Goal: Task Accomplishment & Management: Complete application form

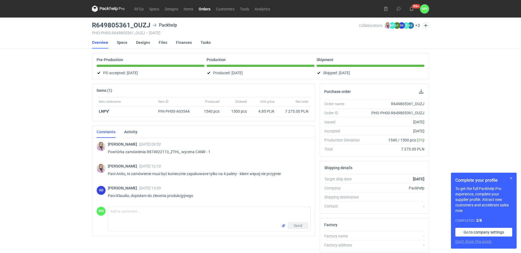
click at [510, 178] on button "button" at bounding box center [511, 178] width 7 height 7
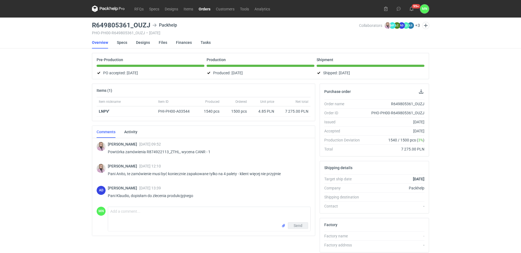
click at [63, 109] on div "RFQs Specs Designs Items Orders Customers Tools Analytics 99+ MN Małgorzata Now…" at bounding box center [260, 126] width 521 height 253
click at [139, 2] on nav "RFQs Specs Designs Items Orders Customers Tools Analytics" at bounding box center [182, 9] width 181 height 18
click at [140, 10] on link "RFQs" at bounding box center [139, 8] width 15 height 7
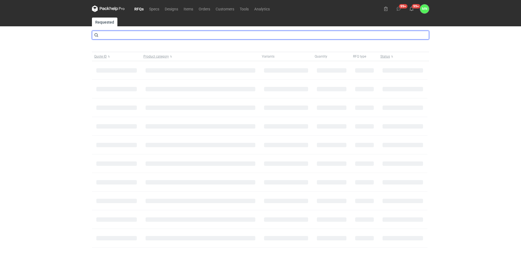
click at [141, 34] on input "text" at bounding box center [260, 35] width 337 height 9
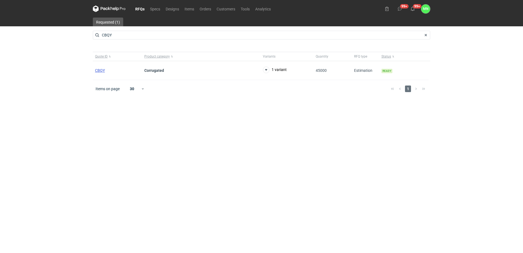
click at [100, 68] on div "Quote ID Product category Variants Quantity RFQ type Status CBQY Corrugated 1 v…" at bounding box center [261, 66] width 337 height 28
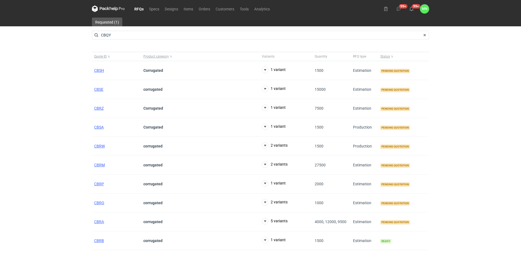
click at [142, 6] on link "RFQs" at bounding box center [139, 8] width 15 height 7
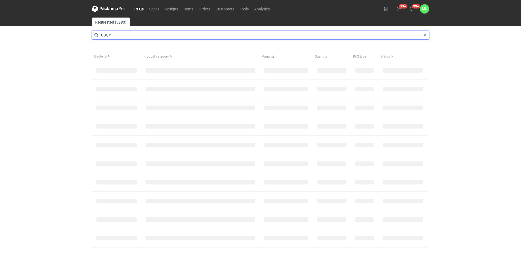
click at [122, 38] on input "CBQY" at bounding box center [260, 35] width 337 height 9
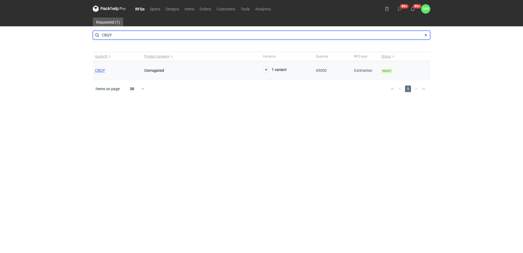
type input "CBQY"
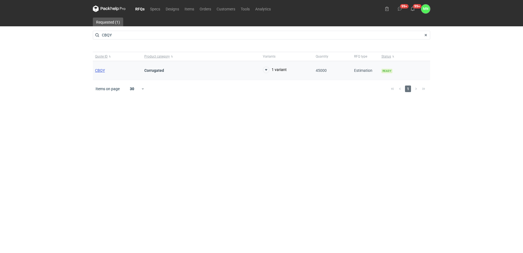
click at [101, 69] on span "CBQY" at bounding box center [100, 70] width 10 height 4
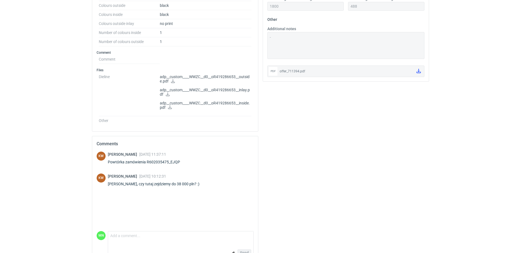
scroll to position [297, 0]
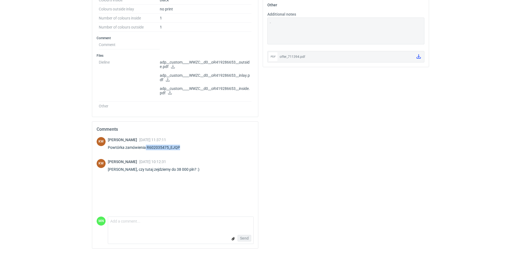
drag, startPoint x: 177, startPoint y: 145, endPoint x: 145, endPoint y: 144, distance: 32.0
click at [145, 144] on div "Klaudia Wiśniewska 02 Oct 2025 11:37:11 Powtórka zamówienia R602035475_EJQP" at bounding box center [147, 144] width 79 height 15
copy div "R602035475_EJQP"
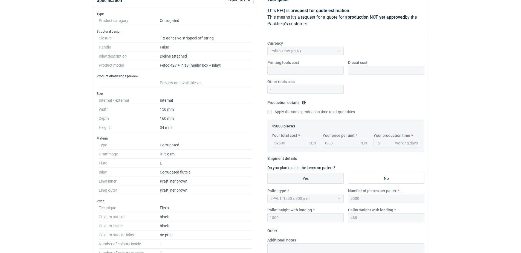
scroll to position [0, 0]
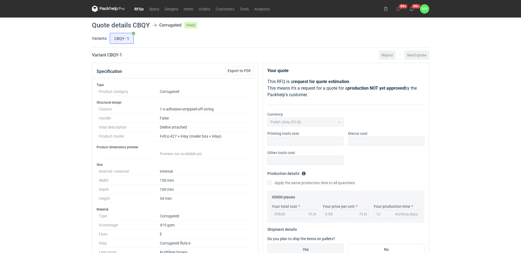
click at [133, 4] on nav "RFQs Specs Designs Items Orders Customers Tools Analytics" at bounding box center [182, 9] width 181 height 18
drag, startPoint x: 134, startPoint y: 6, endPoint x: 138, endPoint y: 8, distance: 4.4
click at [134, 6] on link "RFQs" at bounding box center [139, 8] width 15 height 7
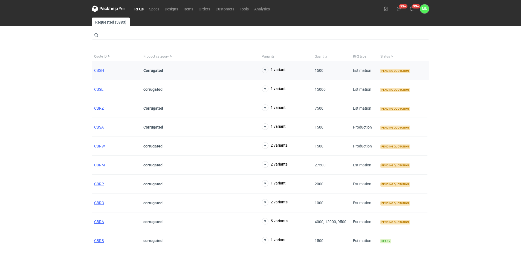
click at [106, 72] on div "CBSH" at bounding box center [116, 70] width 49 height 19
click at [89, 65] on div "RFQs Specs Designs Items Orders Customers Tools Analytics 99+ 99+ MN Małgorzata…" at bounding box center [260, 126] width 521 height 253
click at [97, 69] on span "CBSH" at bounding box center [99, 70] width 10 height 4
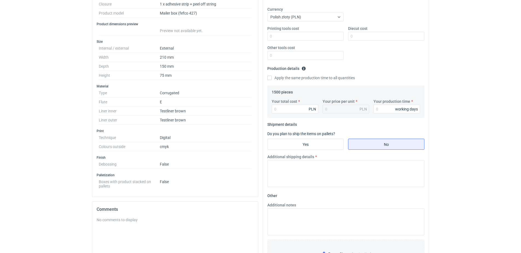
scroll to position [103, 0]
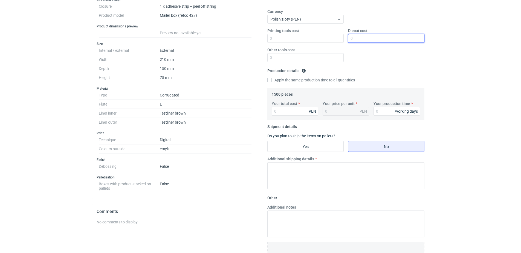
click at [362, 38] on input "Diecut cost" at bounding box center [386, 38] width 76 height 9
type input "1690"
click at [302, 112] on input "Your total cost" at bounding box center [295, 111] width 47 height 9
type input "670"
type input "0.45"
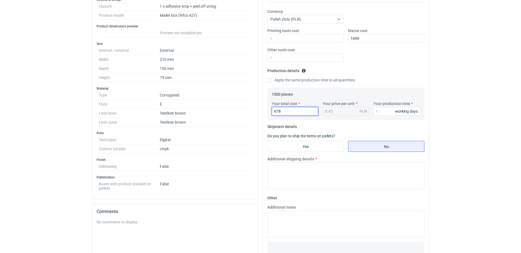
type input "6780"
type input "4.52"
type input "6780"
click at [392, 110] on input "Your production time" at bounding box center [397, 111] width 47 height 9
type input "20"
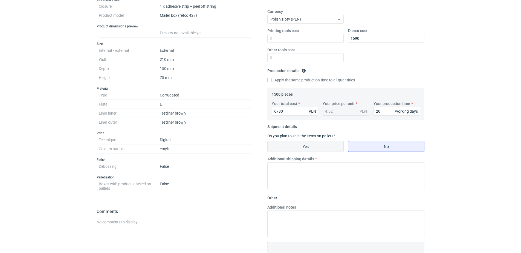
click at [319, 149] on input "Yes" at bounding box center [306, 146] width 76 height 10
radio input "true"
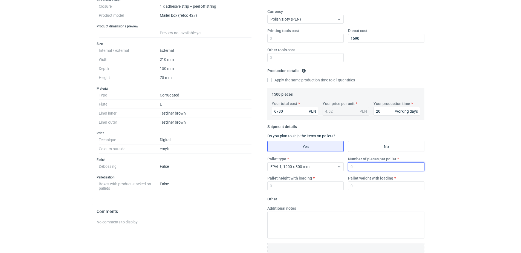
click at [365, 164] on input "Number of pieces per pallet" at bounding box center [386, 166] width 76 height 9
type input "1650"
type input "1800"
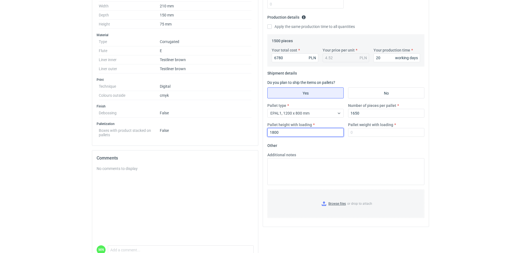
scroll to position [171, 0]
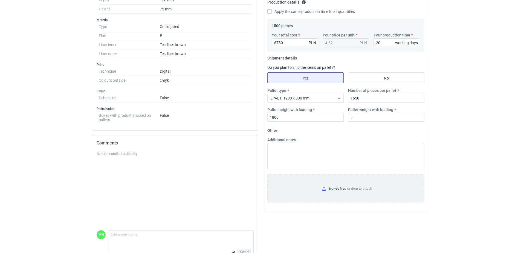
click at [339, 190] on input "Browse files or drop to attach" at bounding box center [346, 188] width 156 height 27
click at [332, 187] on input "Browse files or drop to attach" at bounding box center [346, 188] width 156 height 27
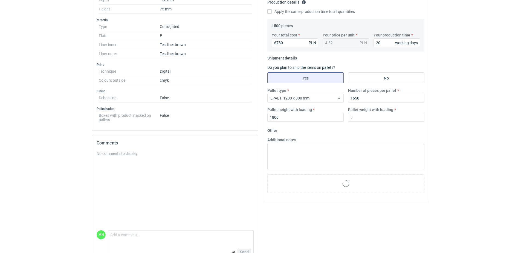
click at [344, 138] on div "Additional notes" at bounding box center [345, 153] width 161 height 33
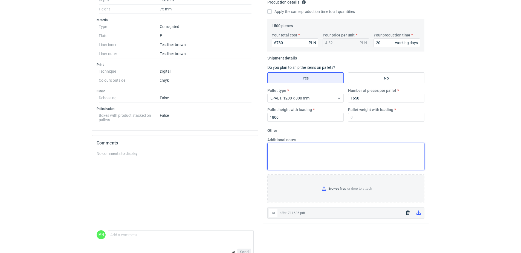
click at [345, 155] on textarea "Additional notes" at bounding box center [345, 156] width 157 height 27
type textarea "termin realizacji jest ustalany indywidualnie po złożeniu zamówienia i akceptac…"
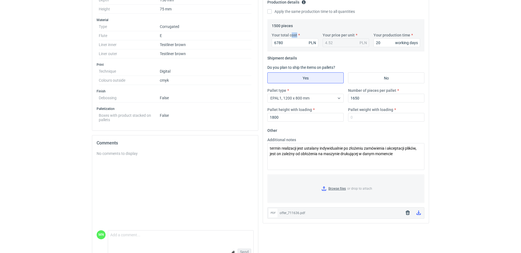
drag, startPoint x: 240, startPoint y: 42, endPoint x: 229, endPoint y: 42, distance: 11.5
click at [233, 42] on div "Specification Export to PDF Type Product category Corrugated Structural design …" at bounding box center [261, 79] width 342 height 375
drag, startPoint x: 291, startPoint y: 48, endPoint x: 288, endPoint y: 44, distance: 4.9
click at [291, 48] on div "Your total cost 6780 PLN Your price per unit 4.52 PLN Your production time 20 w…" at bounding box center [346, 41] width 153 height 19
click at [287, 42] on input "6780" at bounding box center [295, 42] width 47 height 9
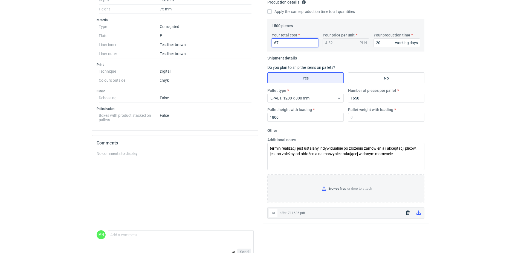
type input "6"
type input "66"
type input "0.04"
type input "6930"
type input "4.62"
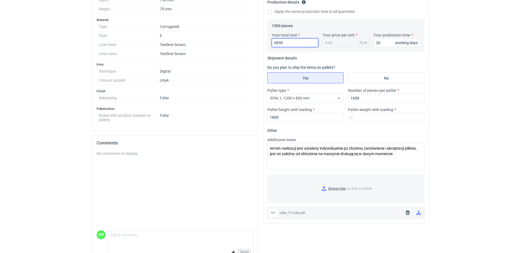
type input "6930"
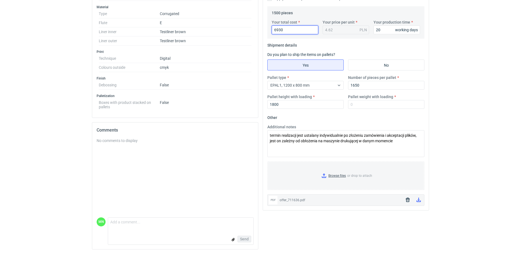
scroll to position [185, 0]
click at [405, 198] on button "button" at bounding box center [407, 198] width 9 height 9
click at [337, 176] on input "Browse files or drop to attach" at bounding box center [346, 174] width 156 height 27
click at [359, 101] on input "Pallet weight with loading" at bounding box center [386, 103] width 76 height 9
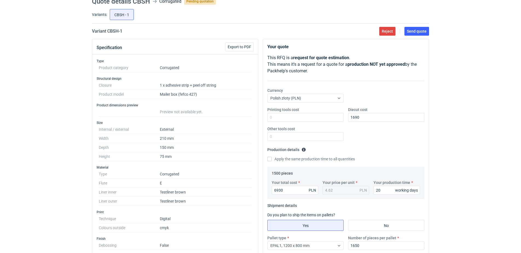
scroll to position [14, 0]
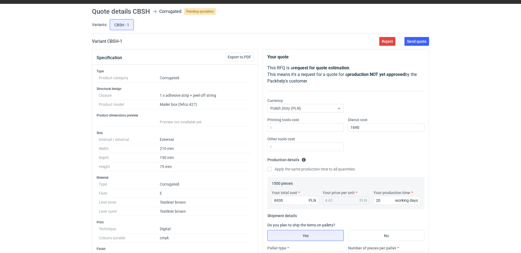
type input "240"
click at [413, 44] on button "Send quote" at bounding box center [416, 41] width 25 height 9
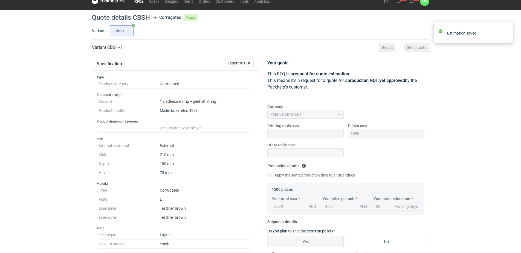
scroll to position [0, 0]
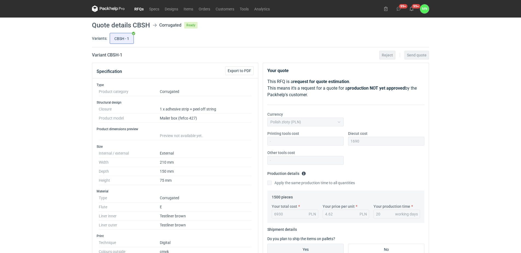
click at [138, 6] on link "RFQs" at bounding box center [139, 8] width 15 height 7
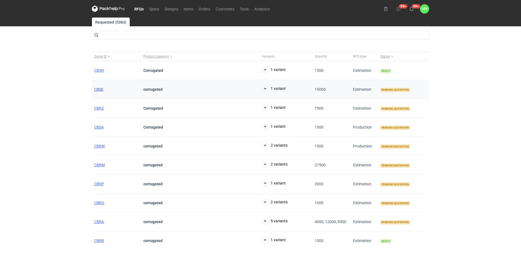
click at [100, 88] on span "CBSE" at bounding box center [98, 89] width 9 height 4
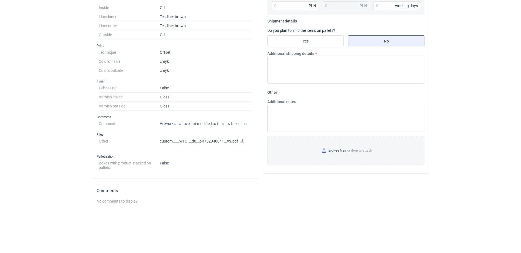
scroll to position [239, 0]
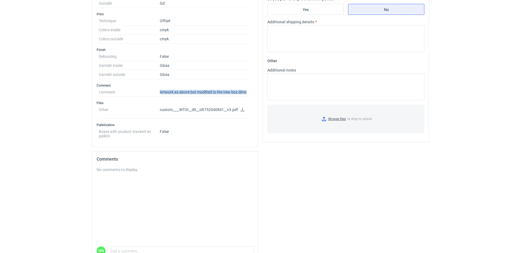
drag, startPoint x: 246, startPoint y: 91, endPoint x: 160, endPoint y: 89, distance: 86.8
click at [160, 89] on dl "Comment Artwork as above but modified to the new box dims" at bounding box center [175, 92] width 153 height 9
copy dl "Artwork as above but modified to the new box dims"
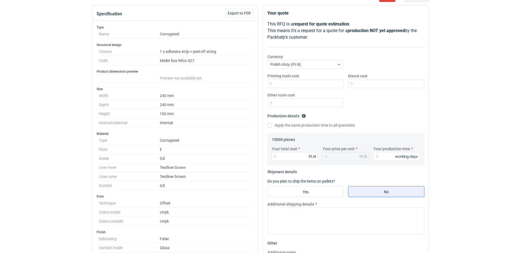
scroll to position [0, 0]
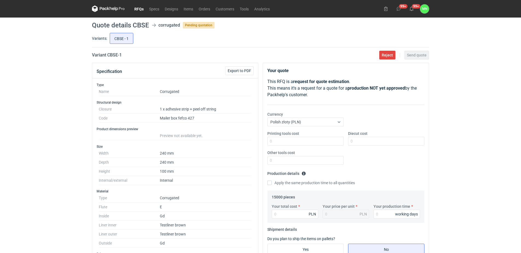
click at [132, 10] on link "RFQs" at bounding box center [139, 8] width 15 height 7
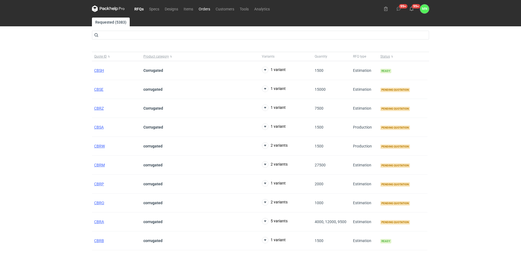
click at [201, 7] on link "Orders" at bounding box center [204, 8] width 17 height 7
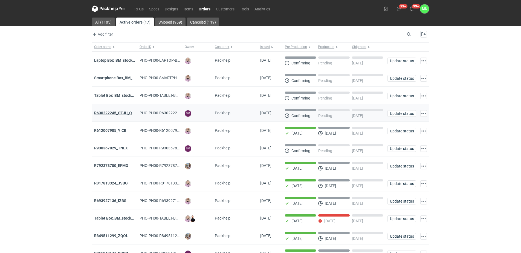
click at [120, 113] on strong "R630222245_CZJU_QNLS_PWUU" at bounding box center [122, 113] width 57 height 4
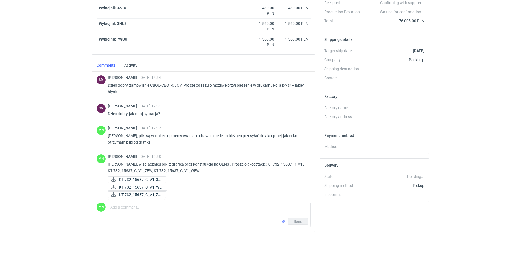
scroll to position [134, 0]
click at [128, 216] on textarea "Comment message" at bounding box center [209, 209] width 202 height 15
click at [149, 208] on textarea "PWUU:" at bounding box center [209, 209] width 202 height 15
paste textarea "KT 732_15638_K_V1"
type textarea "PWUU: Proszę o akceptację plików: KT 732_15638_K_V1,"
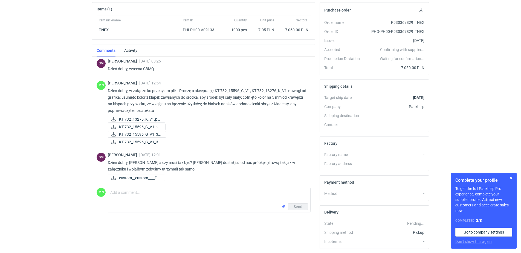
scroll to position [82, 0]
click at [132, 177] on span "custom__custom____FC..." at bounding box center [139, 177] width 41 height 6
click at [148, 126] on span "KT 732_15596_G_V1.pd..." at bounding box center [140, 126] width 42 height 6
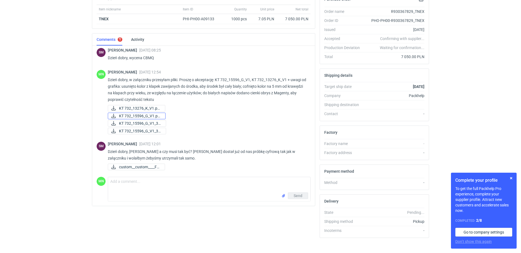
scroll to position [99, 0]
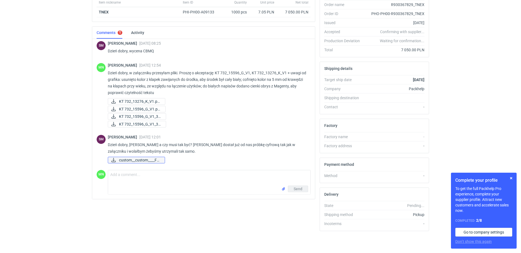
click at [157, 160] on span "custom__custom____FC..." at bounding box center [139, 160] width 41 height 6
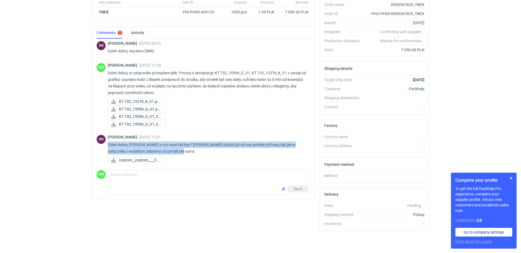
drag, startPoint x: 174, startPoint y: 151, endPoint x: 108, endPoint y: 146, distance: 66.4
click at [108, 146] on div "SM Sebastian Markut 06 Oct 2025 12:01 Dzień dobry, Pani Małgorzato a czy musi t…" at bounding box center [204, 149] width 214 height 36
copy p "Dzień dobry, Pani Małgorzato a czy musi tak być? Klient dostał już od nas próbk…"
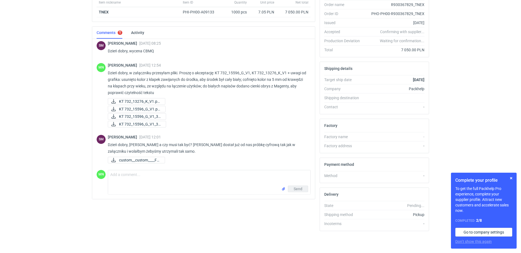
drag, startPoint x: 63, startPoint y: 158, endPoint x: 79, endPoint y: 149, distance: 18.2
click at [63, 154] on html "RFQs Specs Designs Items Orders Customers Tools Analytics 99+ 99+ MN Małgorzata…" at bounding box center [260, 27] width 521 height 253
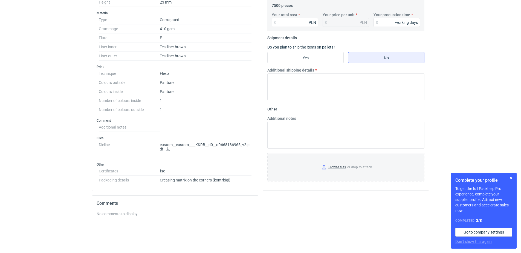
scroll to position [205, 0]
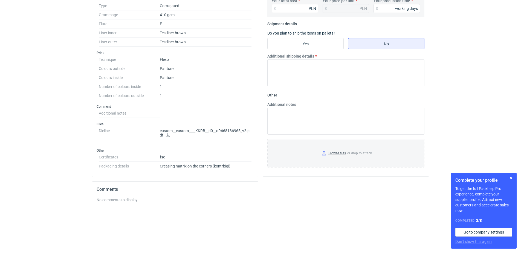
click at [167, 137] on link at bounding box center [168, 135] width 4 height 4
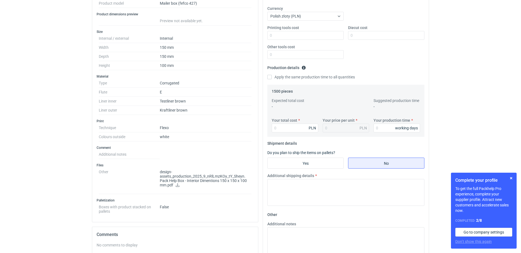
scroll to position [68, 0]
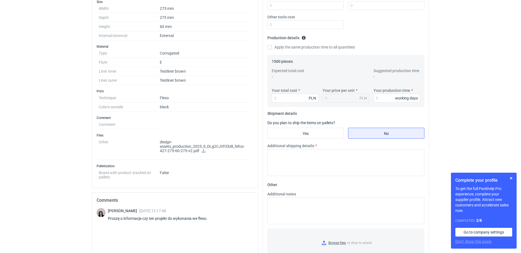
scroll to position [137, 0]
click at [204, 149] on icon at bounding box center [203, 149] width 4 height 4
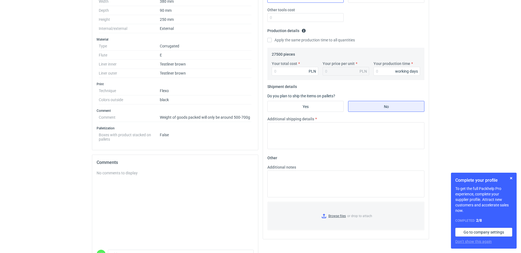
scroll to position [141, 0]
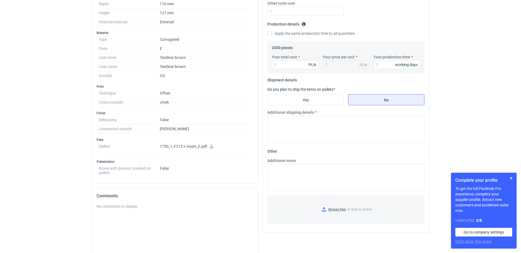
scroll to position [171, 0]
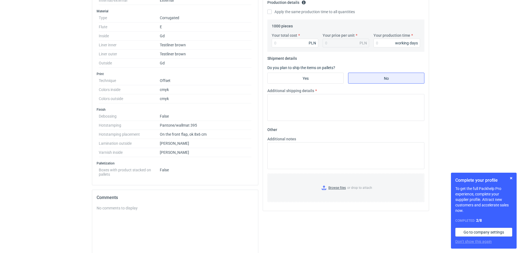
scroll to position [205, 0]
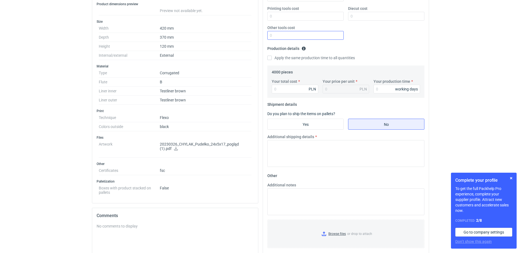
scroll to position [137, 0]
